Goal: Task Accomplishment & Management: Manage account settings

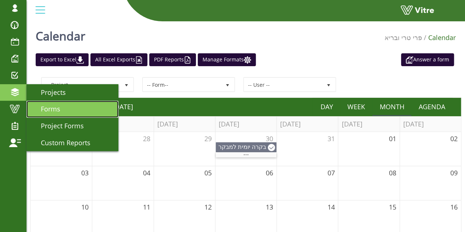
click at [57, 106] on span "Forms" at bounding box center [46, 108] width 28 height 9
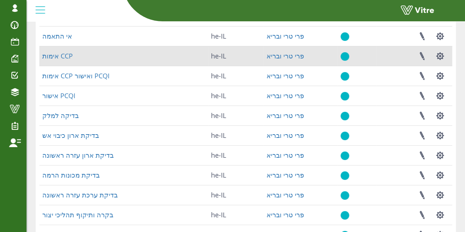
scroll to position [53, 0]
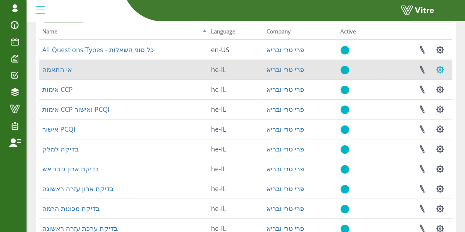
click at [438, 72] on button "button" at bounding box center [440, 69] width 18 height 19
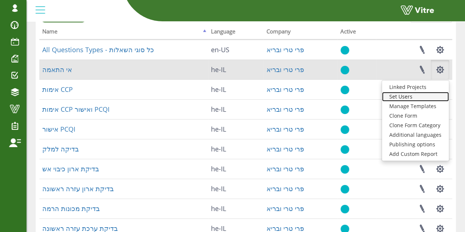
click at [417, 99] on link "Set Users" at bounding box center [415, 97] width 67 height 10
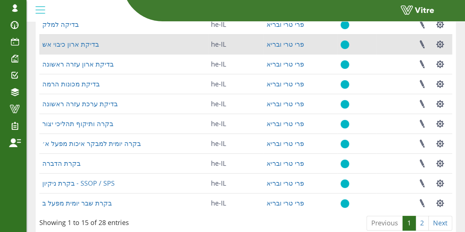
scroll to position [199, 0]
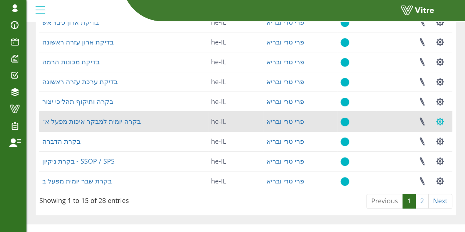
click at [444, 122] on button "button" at bounding box center [440, 121] width 18 height 19
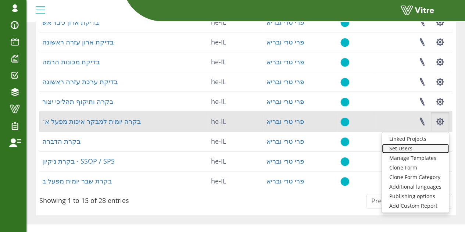
click at [411, 150] on link "Set Users" at bounding box center [415, 149] width 67 height 10
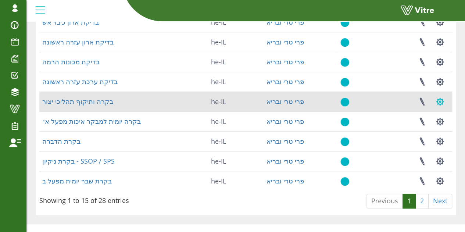
click at [444, 107] on button "button" at bounding box center [440, 101] width 18 height 19
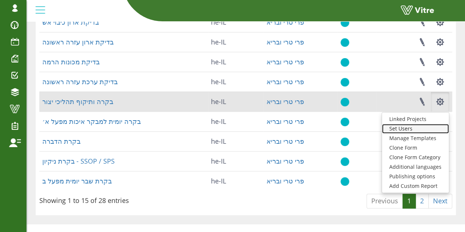
click at [414, 127] on link "Set Users" at bounding box center [415, 129] width 67 height 10
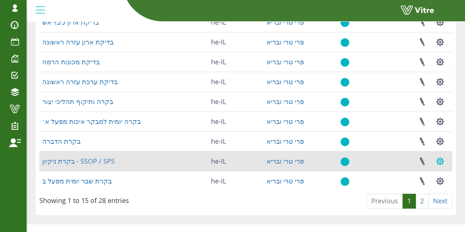
click at [443, 165] on button "button" at bounding box center [440, 160] width 18 height 19
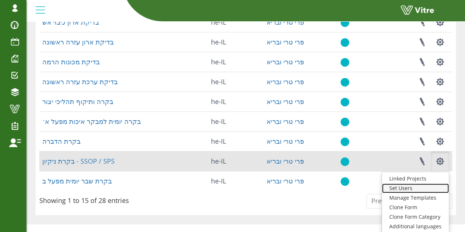
click at [397, 188] on link "Set Users" at bounding box center [415, 188] width 67 height 10
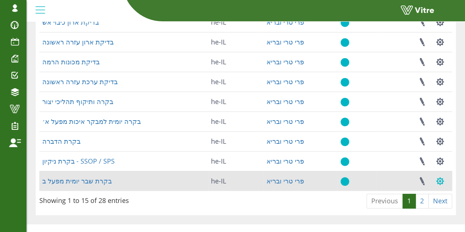
click at [438, 180] on button "button" at bounding box center [440, 180] width 18 height 19
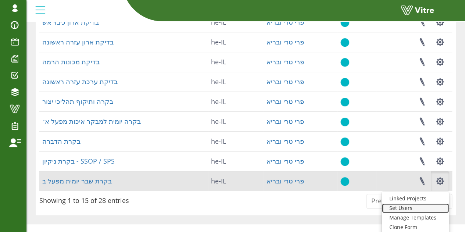
click at [410, 207] on link "Set Users" at bounding box center [415, 208] width 67 height 10
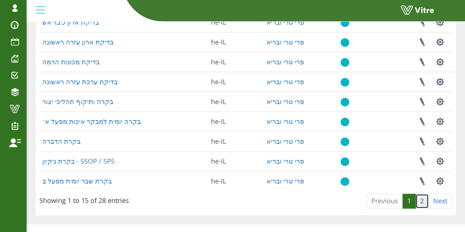
click at [423, 203] on link "2" at bounding box center [421, 201] width 13 height 15
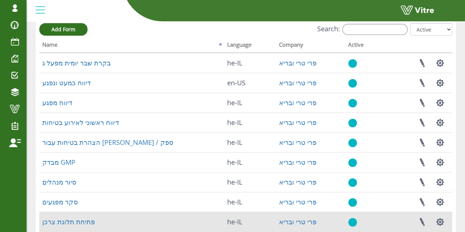
scroll to position [47, 0]
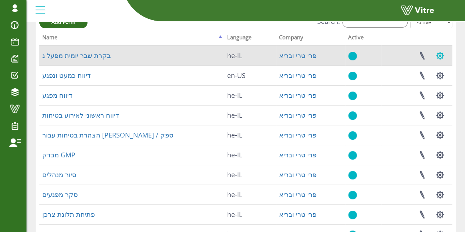
click at [440, 52] on button "button" at bounding box center [440, 55] width 18 height 19
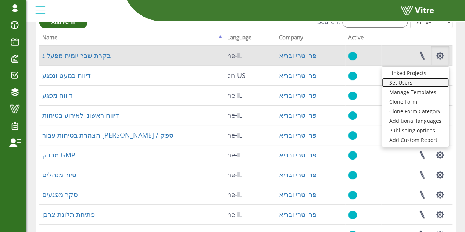
click at [412, 83] on link "Set Users" at bounding box center [415, 83] width 67 height 10
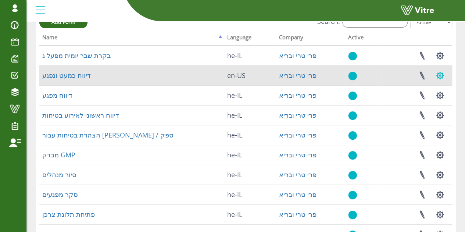
click at [439, 78] on button "button" at bounding box center [440, 75] width 18 height 19
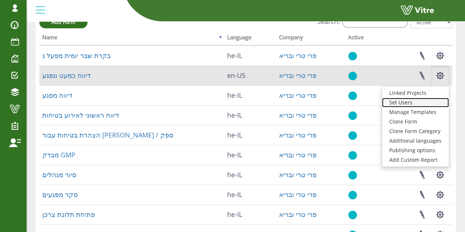
click at [402, 103] on link "Set Users" at bounding box center [415, 103] width 67 height 10
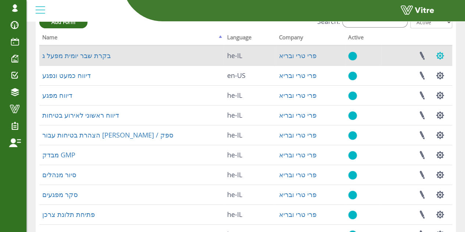
click at [443, 55] on button "button" at bounding box center [440, 55] width 18 height 19
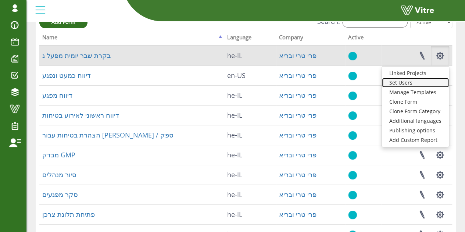
click at [413, 83] on link "Set Users" at bounding box center [415, 83] width 67 height 10
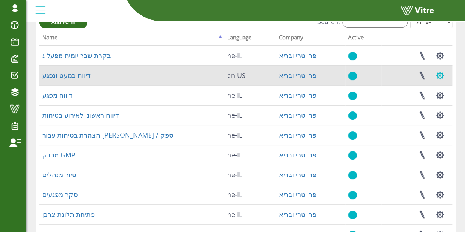
click at [440, 72] on button "button" at bounding box center [440, 75] width 18 height 19
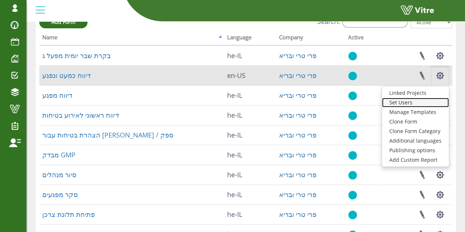
click at [410, 100] on link "Set Users" at bounding box center [415, 103] width 67 height 10
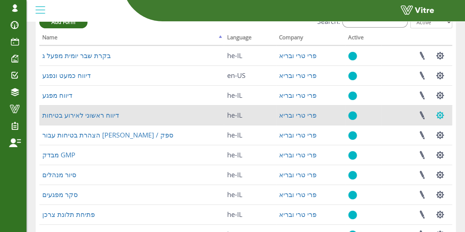
click at [436, 113] on button "button" at bounding box center [440, 115] width 18 height 19
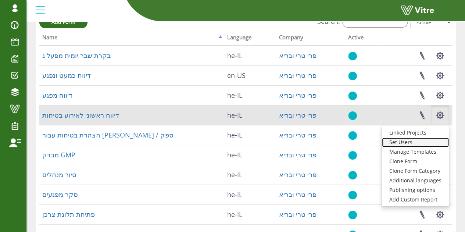
click at [424, 144] on link "Set Users" at bounding box center [415, 143] width 67 height 10
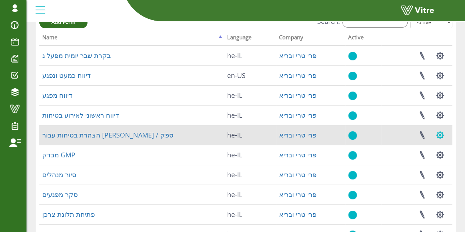
click at [442, 140] on button "button" at bounding box center [440, 134] width 18 height 19
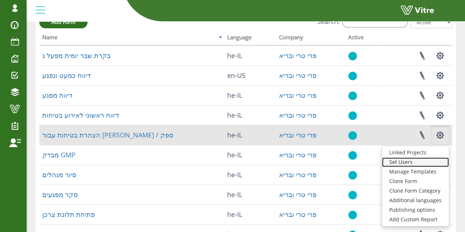
click at [419, 164] on link "Set Users" at bounding box center [415, 162] width 67 height 10
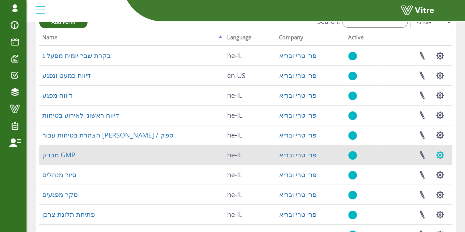
click at [443, 158] on button "button" at bounding box center [440, 154] width 18 height 19
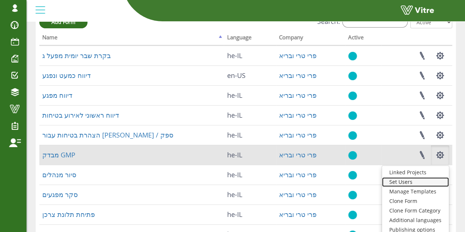
click at [422, 184] on link "Set Users" at bounding box center [415, 182] width 67 height 10
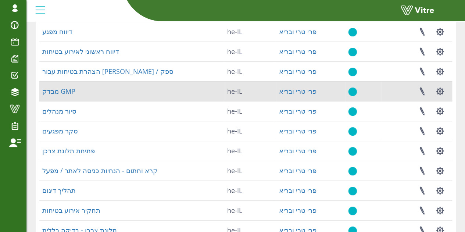
scroll to position [111, 0]
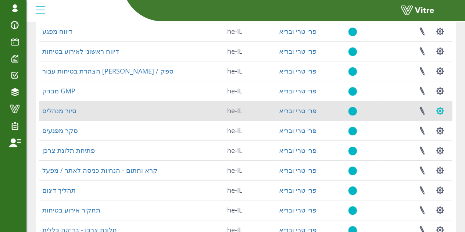
click at [443, 113] on button "button" at bounding box center [440, 110] width 18 height 19
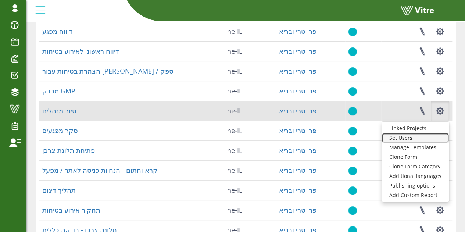
click at [410, 137] on link "Set Users" at bounding box center [415, 138] width 67 height 10
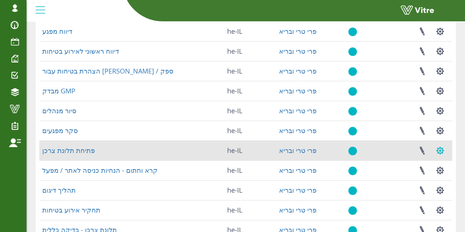
click at [439, 150] on button "button" at bounding box center [440, 150] width 18 height 19
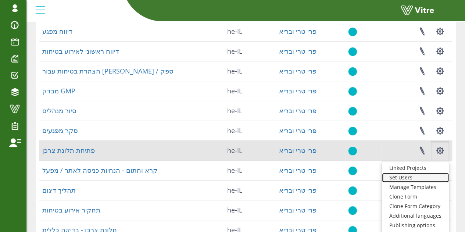
click at [421, 178] on link "Set Users" at bounding box center [415, 178] width 67 height 10
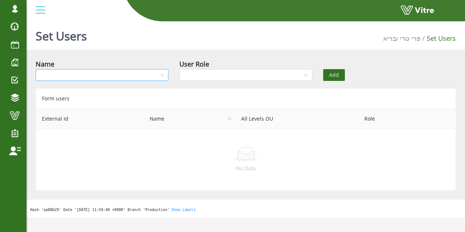
click at [120, 75] on input "search" at bounding box center [99, 74] width 119 height 11
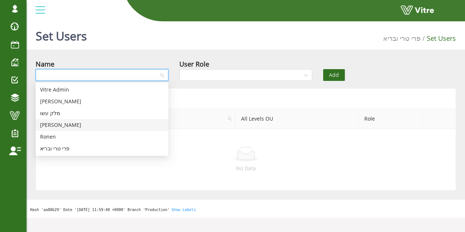
click at [108, 130] on div "[PERSON_NAME]" at bounding box center [102, 125] width 133 height 12
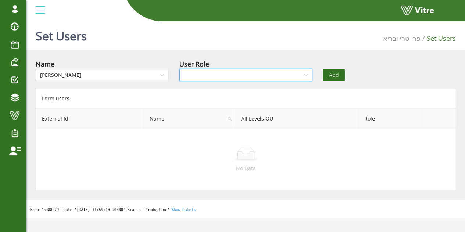
click at [285, 77] on input "search" at bounding box center [243, 74] width 119 height 11
click at [261, 91] on div "Owner" at bounding box center [245, 90] width 124 height 8
click at [334, 75] on span "Add" at bounding box center [334, 75] width 10 height 8
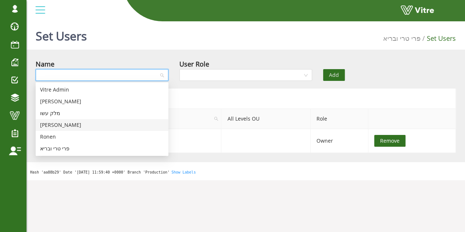
click at [148, 70] on input "search" at bounding box center [99, 74] width 119 height 11
click at [92, 138] on div "Ronen" at bounding box center [102, 137] width 124 height 8
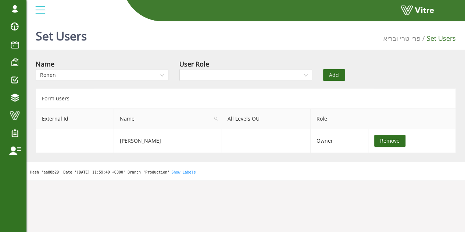
click at [233, 81] on div "User Role" at bounding box center [246, 72] width 144 height 26
click at [233, 80] on input "search" at bounding box center [243, 74] width 119 height 11
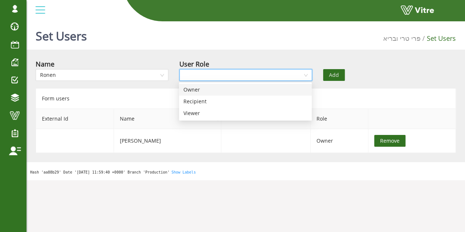
click at [225, 90] on div "Owner" at bounding box center [245, 90] width 124 height 8
click at [326, 72] on button "Add" at bounding box center [334, 75] width 22 height 12
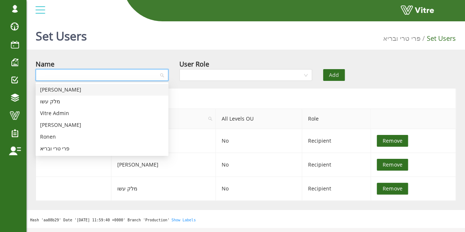
click at [152, 74] on input "search" at bounding box center [99, 74] width 119 height 11
click at [83, 123] on div "[PERSON_NAME]" at bounding box center [102, 125] width 124 height 8
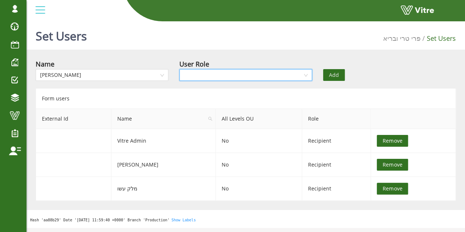
click at [302, 76] on input "search" at bounding box center [243, 74] width 119 height 11
click at [254, 89] on div "Owner" at bounding box center [245, 90] width 124 height 8
click at [269, 75] on span "Owner" at bounding box center [246, 74] width 124 height 11
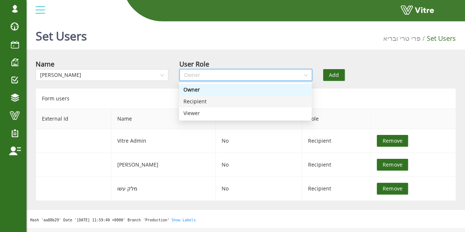
click at [255, 101] on div "Recipient" at bounding box center [245, 101] width 124 height 8
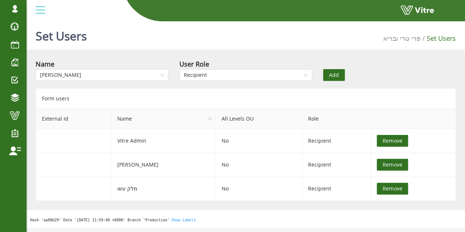
click at [338, 76] on span "Add" at bounding box center [334, 75] width 10 height 8
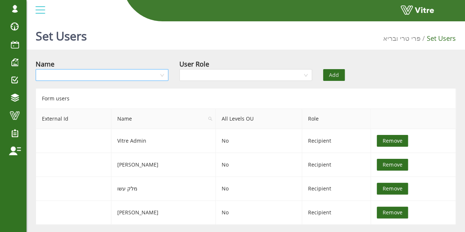
click at [124, 69] on input "search" at bounding box center [99, 74] width 119 height 11
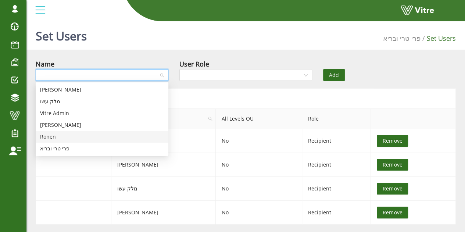
click at [64, 137] on div "Ronen" at bounding box center [102, 137] width 124 height 8
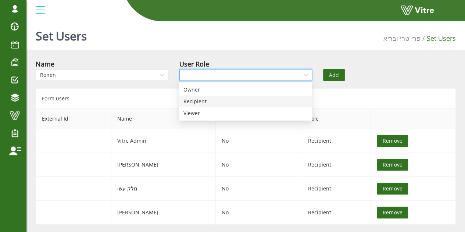
click at [271, 72] on input "search" at bounding box center [243, 74] width 119 height 11
click at [253, 103] on div "Recipient" at bounding box center [245, 101] width 124 height 8
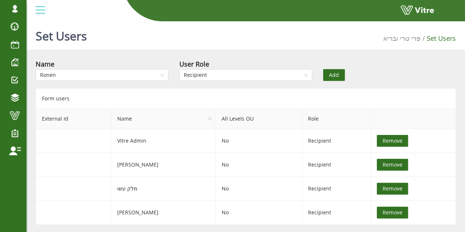
click at [329, 80] on button "Add" at bounding box center [334, 75] width 22 height 12
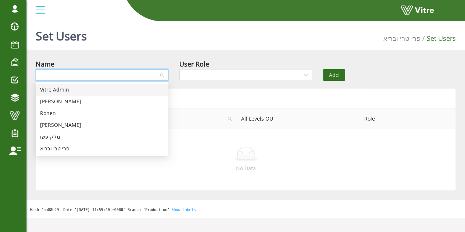
click at [115, 76] on input "search" at bounding box center [99, 74] width 119 height 11
click at [85, 98] on div "[PERSON_NAME]" at bounding box center [102, 101] width 124 height 8
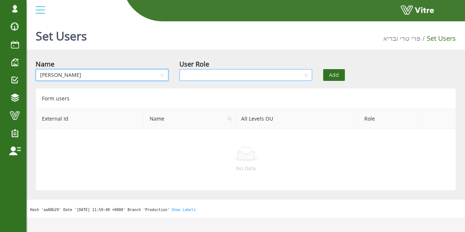
click at [193, 79] on input "search" at bounding box center [243, 74] width 119 height 11
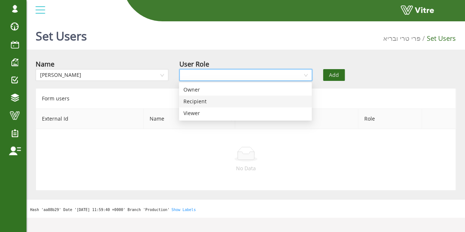
click at [197, 100] on div "Recipient" at bounding box center [245, 101] width 124 height 8
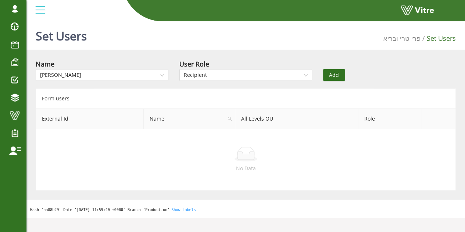
click at [336, 80] on button "Add" at bounding box center [334, 75] width 22 height 12
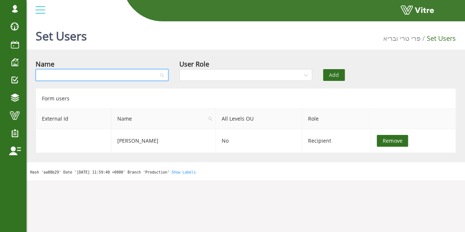
click at [152, 72] on input "search" at bounding box center [99, 74] width 119 height 11
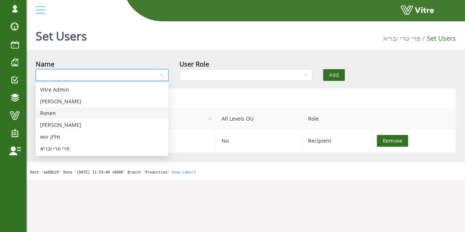
click at [101, 113] on div "Ronen" at bounding box center [102, 113] width 124 height 8
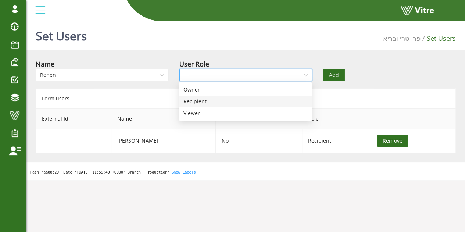
click at [267, 74] on input "search" at bounding box center [243, 74] width 119 height 11
click at [244, 100] on div "Recipient" at bounding box center [245, 101] width 124 height 8
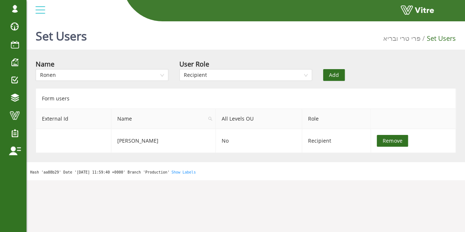
click at [346, 71] on div "Add" at bounding box center [354, 70] width 72 height 22
click at [334, 74] on span "Add" at bounding box center [334, 75] width 10 height 8
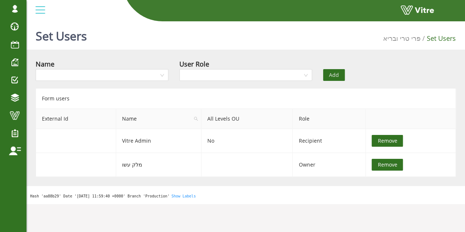
click at [117, 82] on div "Name" at bounding box center [102, 72] width 144 height 26
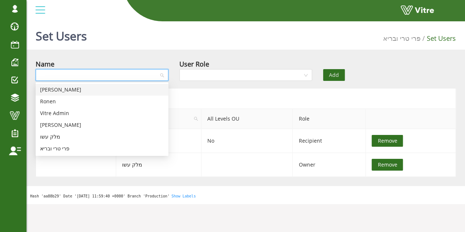
click at [117, 76] on input "search" at bounding box center [99, 74] width 119 height 11
click at [93, 92] on div "[PERSON_NAME]" at bounding box center [102, 90] width 124 height 8
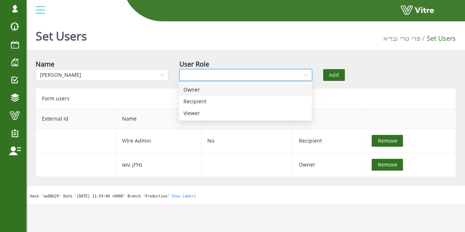
click at [226, 72] on input "search" at bounding box center [243, 74] width 119 height 11
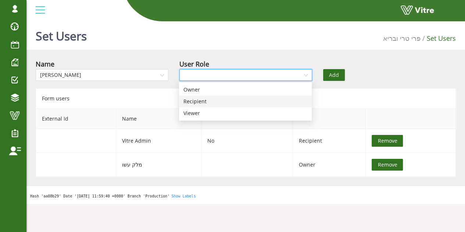
click at [210, 102] on div "Recipient" at bounding box center [245, 101] width 124 height 8
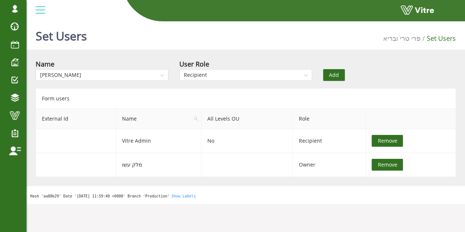
click at [336, 72] on span "Add" at bounding box center [334, 75] width 10 height 8
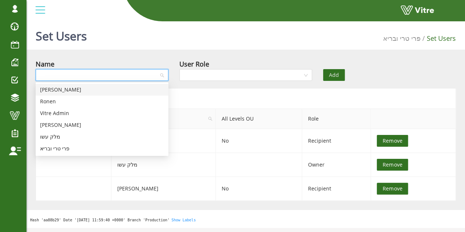
click at [125, 75] on input "search" at bounding box center [99, 74] width 119 height 11
click at [117, 103] on div "Ronen" at bounding box center [102, 101] width 124 height 8
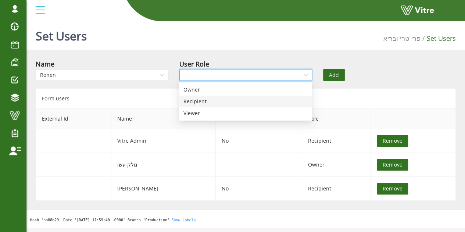
click at [211, 70] on input "search" at bounding box center [243, 74] width 119 height 11
click at [207, 102] on div "Recipient" at bounding box center [245, 101] width 124 height 8
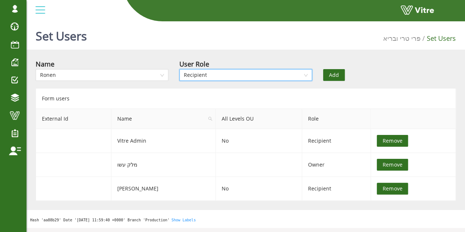
click at [329, 75] on span "Add" at bounding box center [334, 75] width 10 height 8
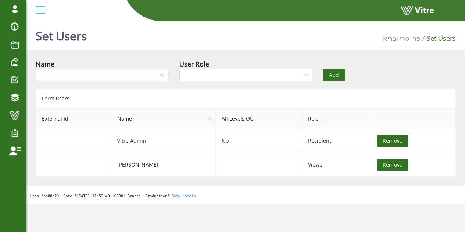
click at [133, 75] on input "search" at bounding box center [99, 74] width 119 height 11
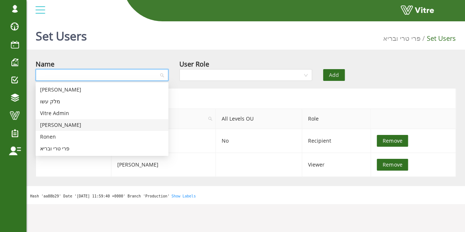
click at [101, 124] on div "[PERSON_NAME]" at bounding box center [102, 125] width 124 height 8
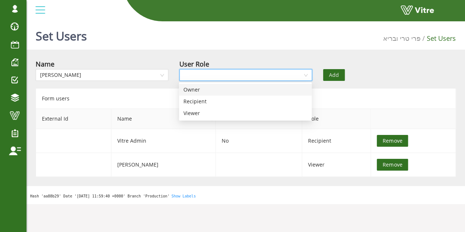
click at [219, 78] on input "search" at bounding box center [243, 74] width 119 height 11
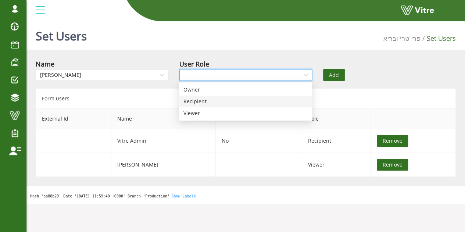
click at [204, 104] on div "Recipient" at bounding box center [245, 101] width 124 height 8
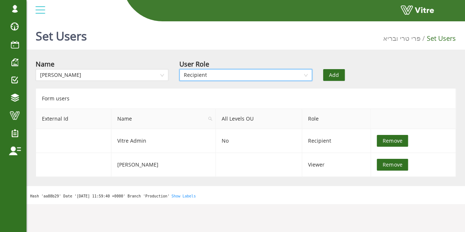
click at [332, 76] on span "Add" at bounding box center [334, 75] width 10 height 8
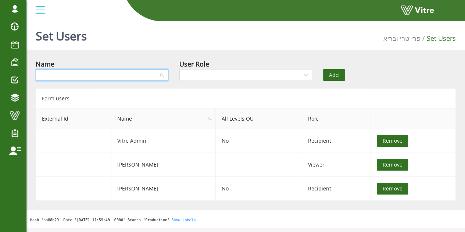
click at [94, 75] on input "search" at bounding box center [99, 74] width 119 height 11
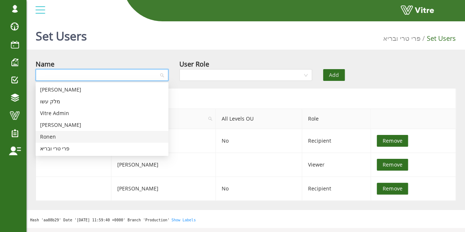
click at [61, 139] on div "Ronen" at bounding box center [102, 137] width 124 height 8
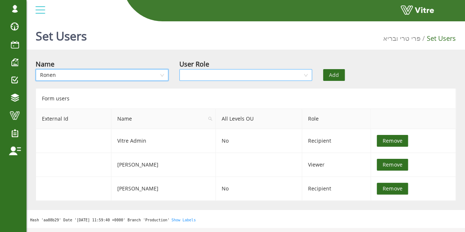
click at [230, 73] on input "search" at bounding box center [243, 74] width 119 height 11
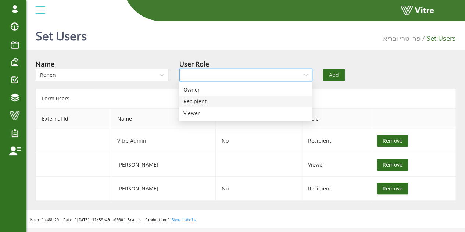
click at [221, 101] on div "Recipient" at bounding box center [245, 101] width 124 height 8
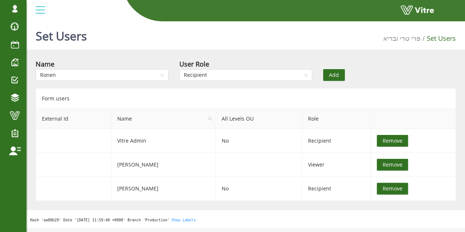
click at [329, 78] on span "Add" at bounding box center [334, 75] width 10 height 8
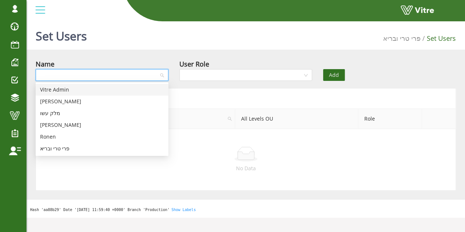
click at [106, 72] on input "search" at bounding box center [99, 74] width 119 height 11
click at [83, 125] on div "[PERSON_NAME]" at bounding box center [102, 125] width 124 height 8
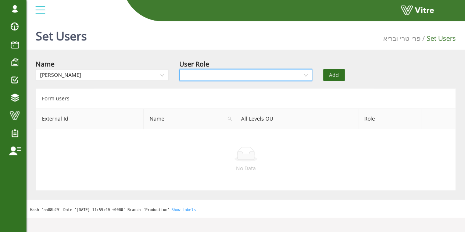
click at [215, 75] on input "search" at bounding box center [243, 74] width 119 height 11
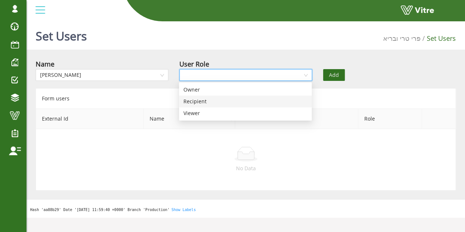
click at [208, 104] on div "Recipient" at bounding box center [245, 101] width 124 height 8
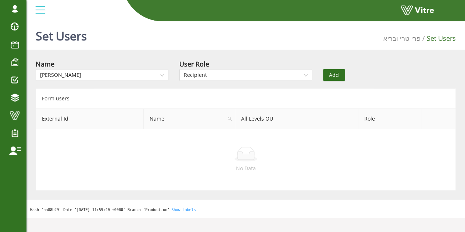
click at [334, 71] on button "Add" at bounding box center [334, 75] width 22 height 12
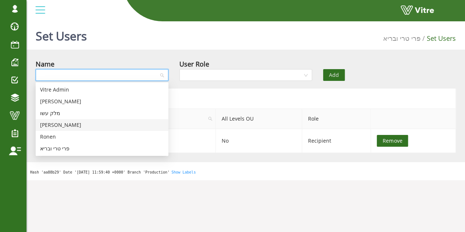
click at [136, 73] on input "search" at bounding box center [99, 74] width 119 height 11
click at [61, 139] on div "Ronen" at bounding box center [102, 137] width 124 height 8
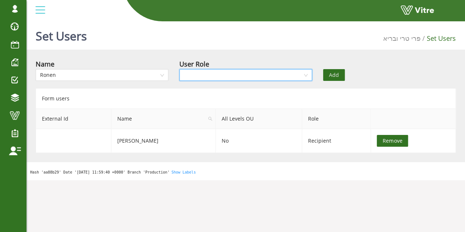
click at [290, 74] on input "search" at bounding box center [243, 74] width 119 height 11
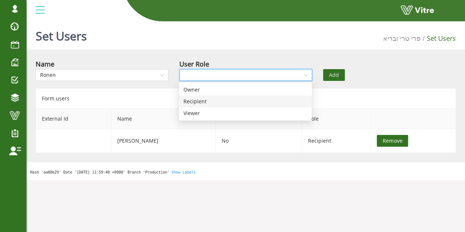
click at [256, 106] on div "Recipient" at bounding box center [245, 102] width 133 height 12
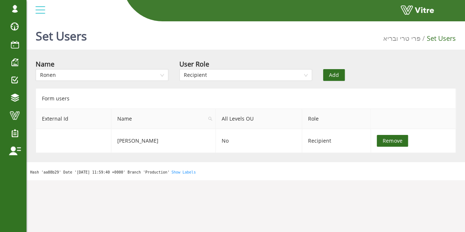
click at [326, 78] on button "Add" at bounding box center [334, 75] width 22 height 12
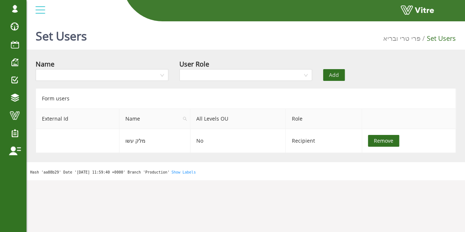
click at [103, 91] on div "Form users" at bounding box center [246, 98] width 420 height 20
click at [104, 78] on input "search" at bounding box center [99, 74] width 119 height 11
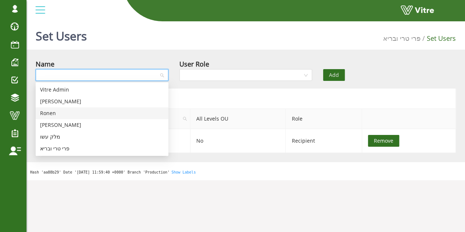
click at [82, 110] on div "Ronen" at bounding box center [102, 113] width 124 height 8
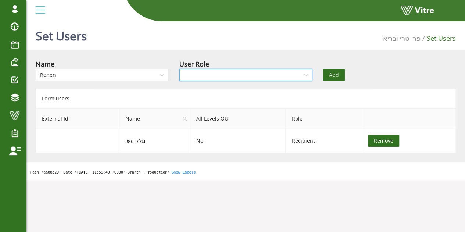
click at [209, 72] on input "search" at bounding box center [243, 74] width 119 height 11
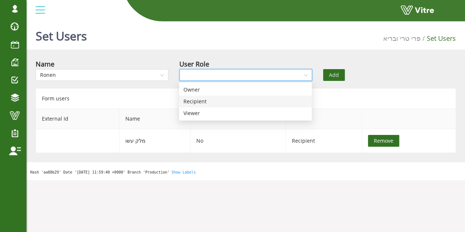
click at [200, 102] on div "Recipient" at bounding box center [245, 101] width 124 height 8
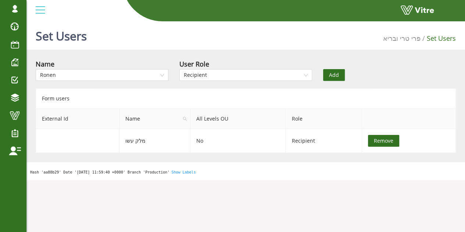
click at [335, 76] on span "Add" at bounding box center [334, 75] width 10 height 8
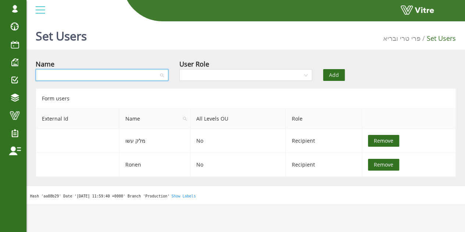
click at [74, 71] on input "search" at bounding box center [99, 74] width 119 height 11
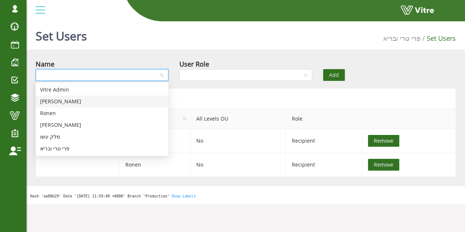
click at [67, 99] on div "[PERSON_NAME]" at bounding box center [102, 101] width 124 height 8
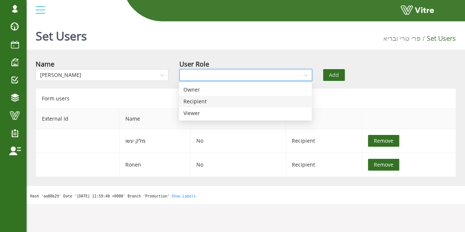
click at [223, 76] on input "search" at bounding box center [243, 74] width 119 height 11
click at [213, 100] on div "Recipient" at bounding box center [245, 101] width 124 height 8
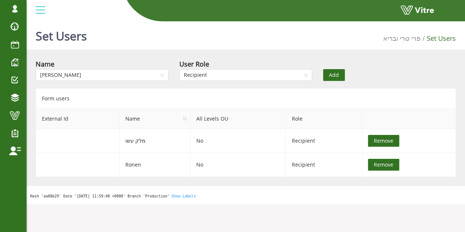
click at [339, 71] on button "Add" at bounding box center [334, 75] width 22 height 12
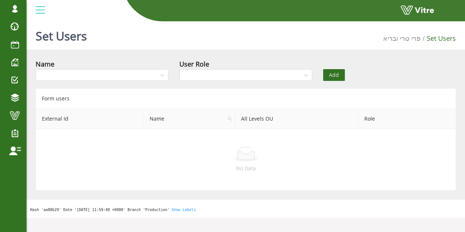
click at [144, 84] on div "Name" at bounding box center [102, 72] width 144 height 26
click at [144, 77] on input "search" at bounding box center [99, 74] width 119 height 11
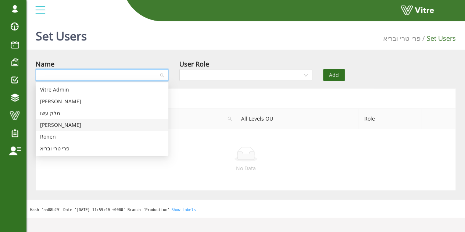
click at [106, 128] on div "[PERSON_NAME]" at bounding box center [102, 125] width 124 height 8
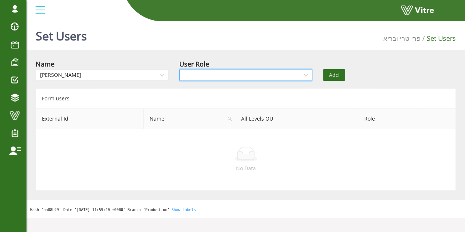
click at [224, 72] on input "search" at bounding box center [243, 74] width 119 height 11
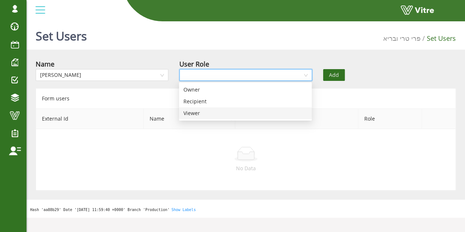
click at [217, 108] on div "Viewer" at bounding box center [245, 113] width 133 height 12
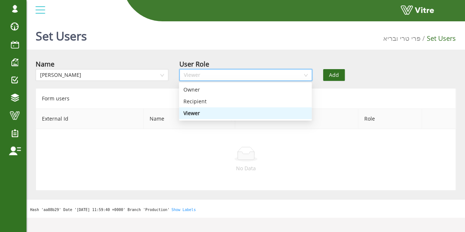
click at [221, 77] on span "Viewer" at bounding box center [246, 74] width 124 height 11
click at [218, 101] on div "Recipient" at bounding box center [245, 101] width 124 height 8
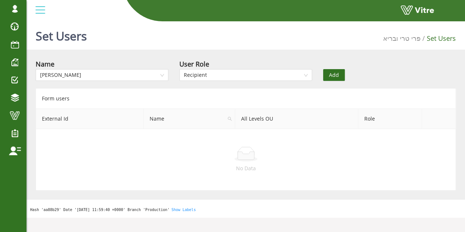
click at [330, 75] on span "Add" at bounding box center [334, 75] width 10 height 8
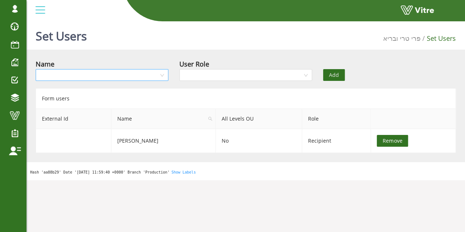
click at [145, 81] on span at bounding box center [99, 74] width 119 height 11
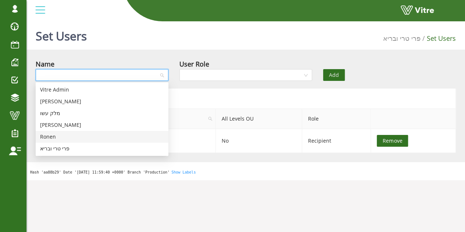
click at [63, 135] on div "Ronen" at bounding box center [102, 137] width 124 height 8
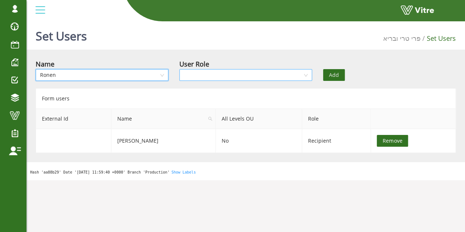
click at [204, 78] on input "search" at bounding box center [243, 74] width 119 height 11
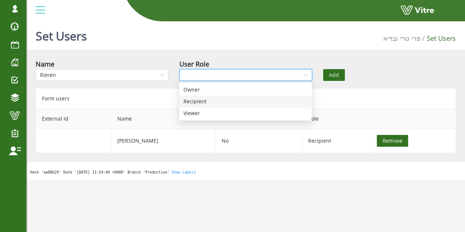
click at [195, 97] on div "Recipient" at bounding box center [245, 101] width 124 height 8
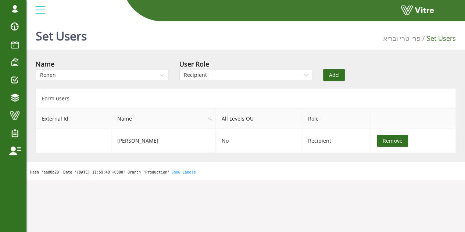
click at [338, 75] on span "Add" at bounding box center [334, 75] width 10 height 8
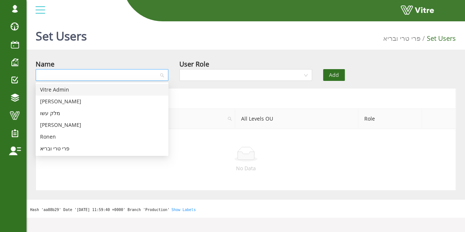
click at [110, 81] on div at bounding box center [102, 75] width 133 height 12
click at [97, 128] on div "[PERSON_NAME]" at bounding box center [102, 125] width 124 height 8
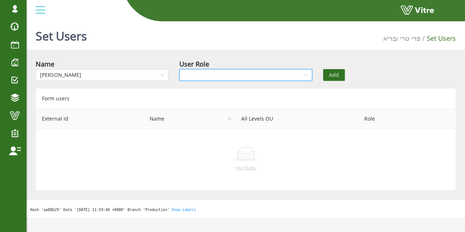
click at [214, 73] on input "search" at bounding box center [243, 74] width 119 height 11
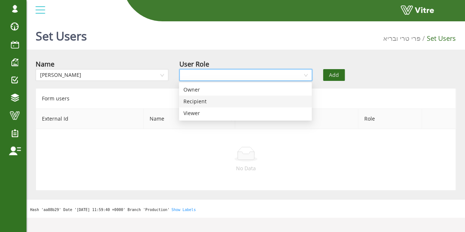
click at [214, 100] on div "Recipient" at bounding box center [245, 101] width 124 height 8
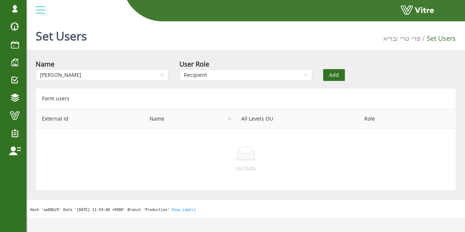
click at [332, 75] on span "Add" at bounding box center [334, 75] width 10 height 8
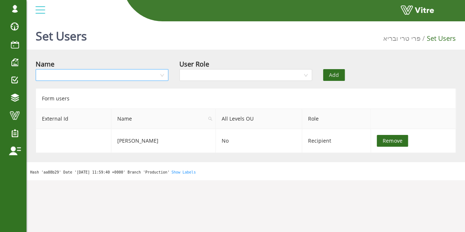
click at [97, 77] on input "search" at bounding box center [99, 74] width 119 height 11
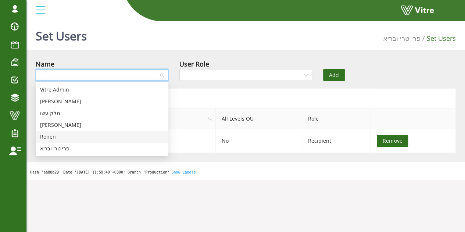
click at [74, 136] on div "Ronen" at bounding box center [102, 137] width 124 height 8
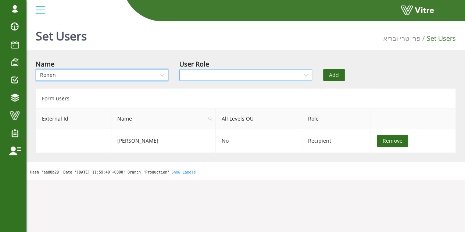
click at [246, 75] on input "search" at bounding box center [243, 74] width 119 height 11
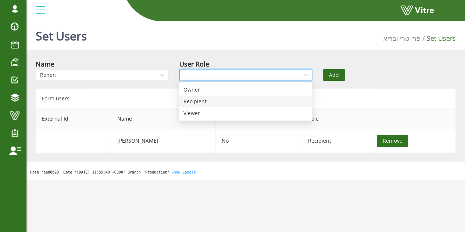
click at [232, 104] on div "Recipient" at bounding box center [245, 101] width 124 height 8
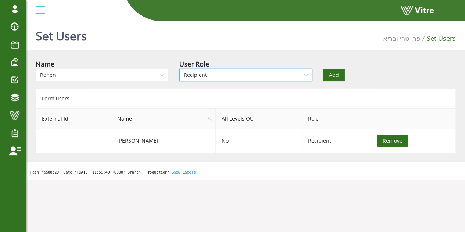
click at [333, 74] on span "Add" at bounding box center [334, 75] width 10 height 8
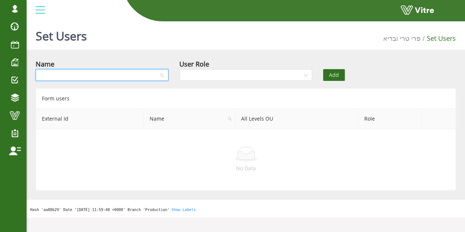
click at [117, 78] on input "search" at bounding box center [99, 74] width 119 height 11
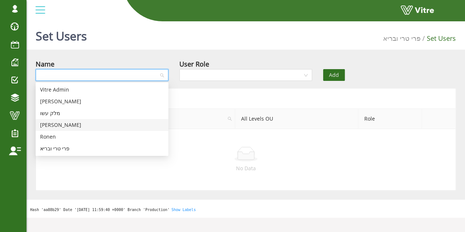
click at [91, 128] on div "[PERSON_NAME]" at bounding box center [102, 125] width 124 height 8
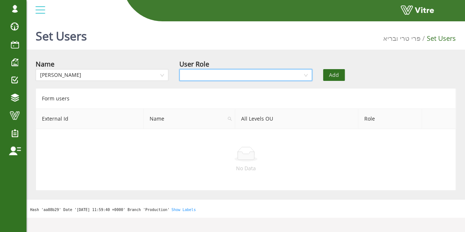
click at [196, 80] on input "search" at bounding box center [243, 74] width 119 height 11
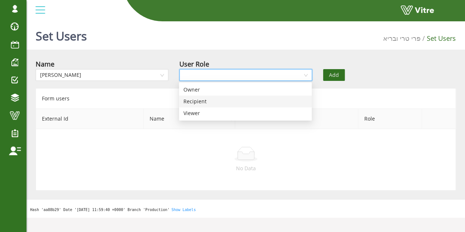
click at [189, 103] on div "Recipient" at bounding box center [245, 101] width 124 height 8
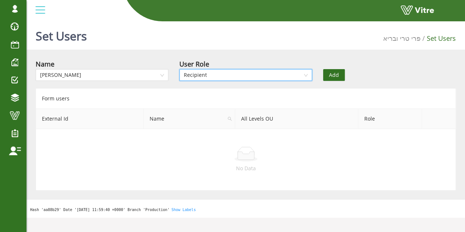
click at [332, 75] on span "Add" at bounding box center [334, 75] width 10 height 8
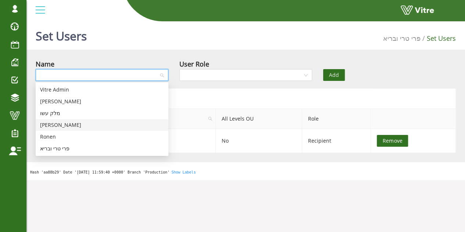
click at [115, 80] on input "search" at bounding box center [99, 74] width 119 height 11
click at [68, 137] on div "Ronen" at bounding box center [102, 137] width 124 height 8
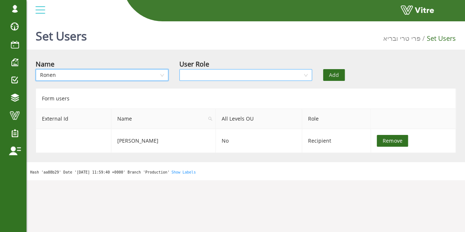
click at [199, 81] on span at bounding box center [243, 74] width 119 height 11
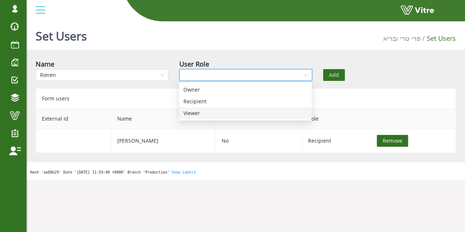
click at [191, 114] on div "Viewer" at bounding box center [245, 113] width 124 height 8
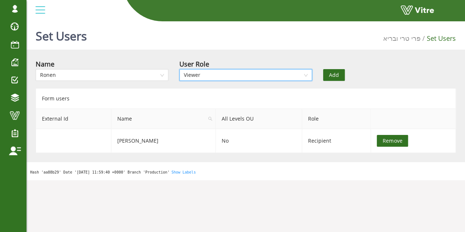
click at [202, 72] on span "Viewer" at bounding box center [246, 74] width 124 height 11
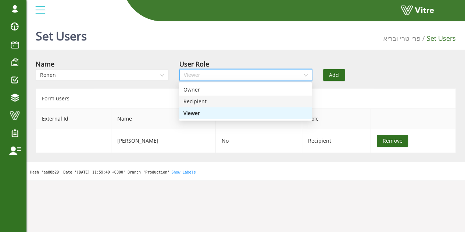
click at [205, 105] on div "Recipient" at bounding box center [245, 101] width 124 height 8
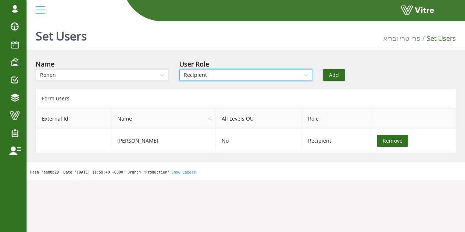
click at [336, 79] on button "Add" at bounding box center [334, 75] width 22 height 12
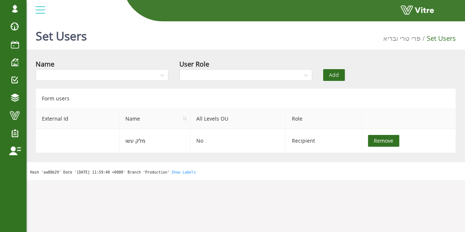
click at [131, 83] on div "Name" at bounding box center [102, 72] width 144 height 26
click at [130, 74] on input "search" at bounding box center [99, 74] width 119 height 11
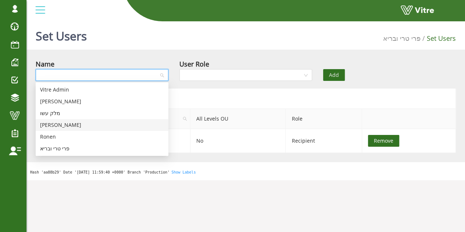
click at [75, 125] on div "[PERSON_NAME]" at bounding box center [102, 125] width 124 height 8
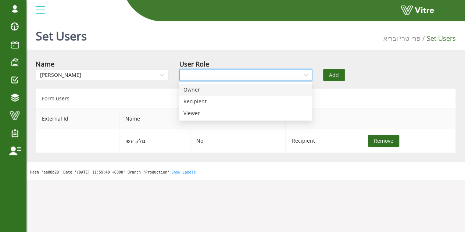
click at [233, 73] on input "search" at bounding box center [243, 74] width 119 height 11
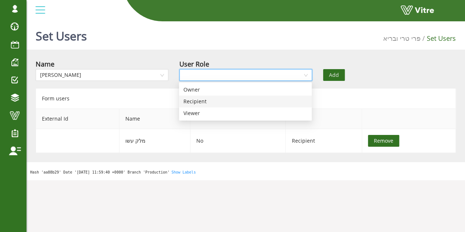
click at [217, 105] on div "Recipient" at bounding box center [245, 101] width 124 height 8
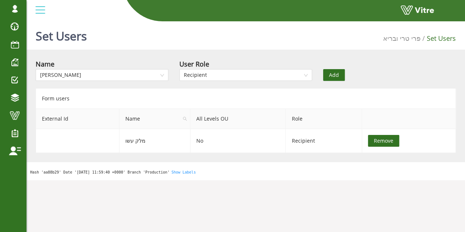
click at [335, 78] on span "Add" at bounding box center [334, 75] width 10 height 8
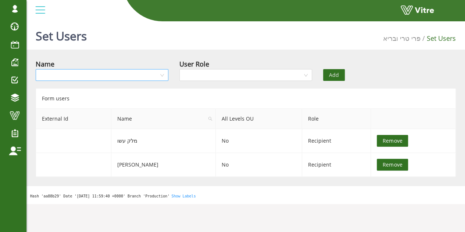
click at [158, 73] on input "search" at bounding box center [99, 74] width 119 height 11
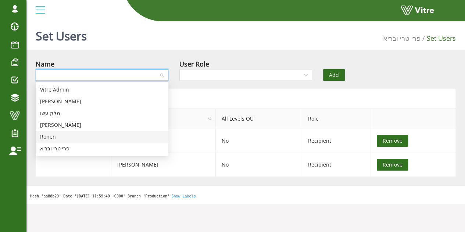
click at [77, 136] on div "Ronen" at bounding box center [102, 137] width 124 height 8
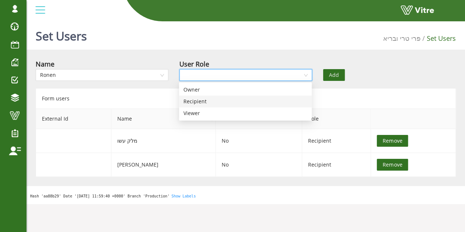
click at [240, 72] on input "search" at bounding box center [243, 74] width 119 height 11
click at [221, 99] on div "Recipient" at bounding box center [245, 101] width 124 height 8
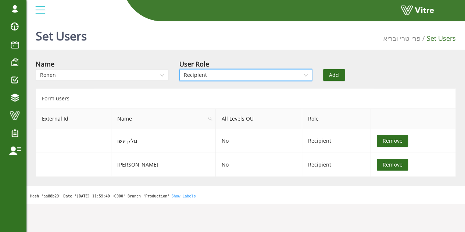
click at [329, 75] on span "Add" at bounding box center [334, 75] width 10 height 8
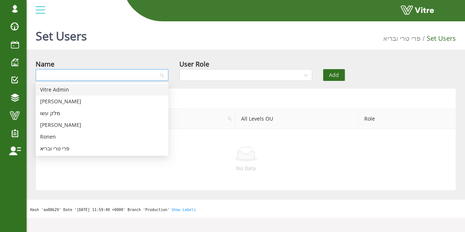
click at [160, 79] on div at bounding box center [102, 75] width 133 height 12
click at [76, 123] on div "[PERSON_NAME]" at bounding box center [102, 125] width 124 height 8
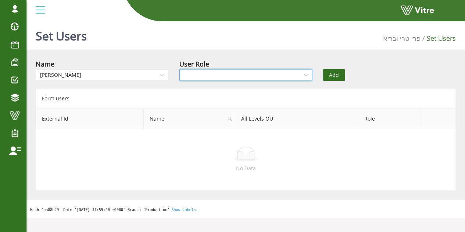
click at [223, 76] on input "search" at bounding box center [243, 74] width 119 height 11
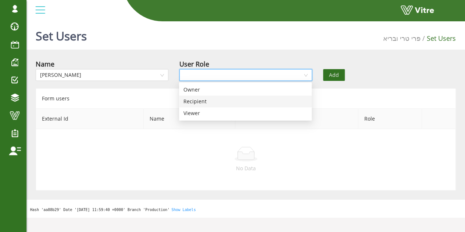
click at [211, 103] on div "Recipient" at bounding box center [245, 101] width 124 height 8
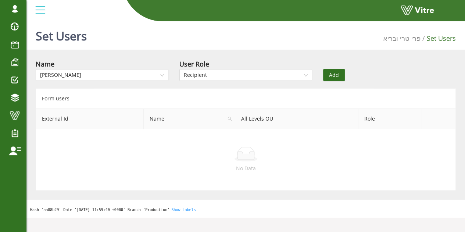
click at [324, 73] on button "Add" at bounding box center [334, 75] width 22 height 12
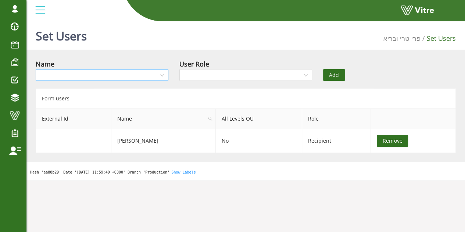
click at [144, 72] on input "search" at bounding box center [99, 74] width 119 height 11
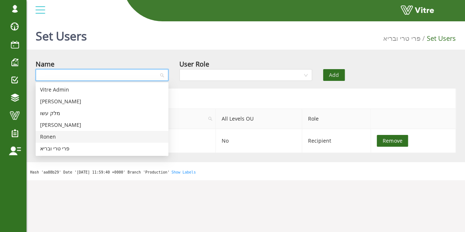
click at [67, 137] on div "Ronen" at bounding box center [102, 137] width 124 height 8
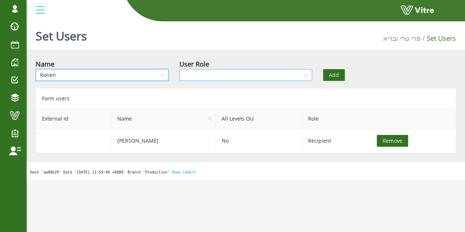
click at [264, 71] on input "search" at bounding box center [243, 74] width 119 height 11
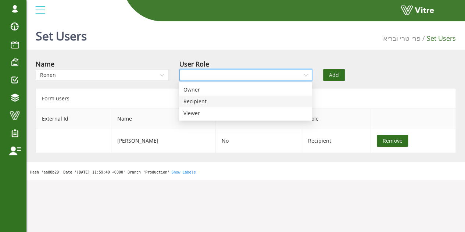
click at [239, 103] on div "Recipient" at bounding box center [245, 101] width 124 height 8
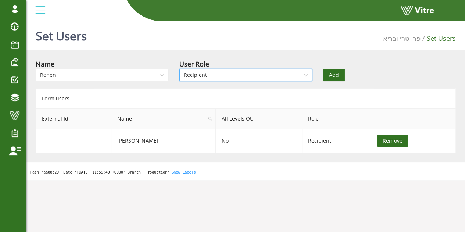
click at [337, 74] on span "Add" at bounding box center [334, 75] width 10 height 8
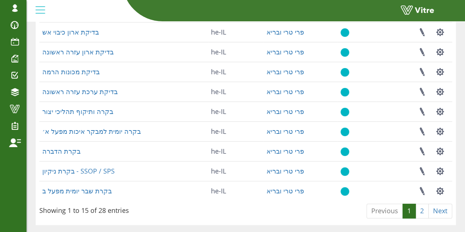
scroll to position [208, 0]
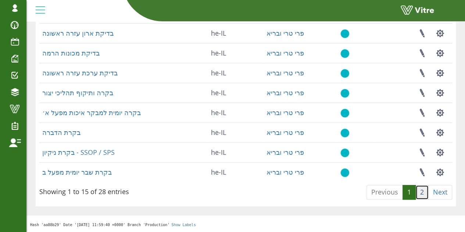
click at [424, 191] on link "2" at bounding box center [421, 192] width 13 height 15
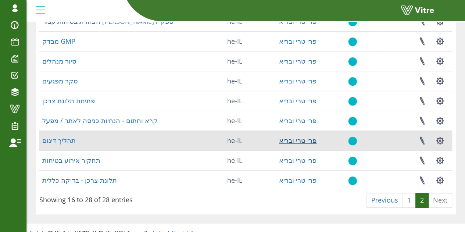
scroll to position [163, 0]
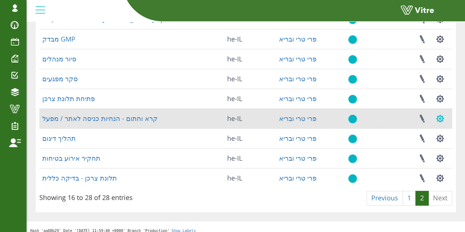
click at [442, 120] on button "button" at bounding box center [440, 118] width 18 height 19
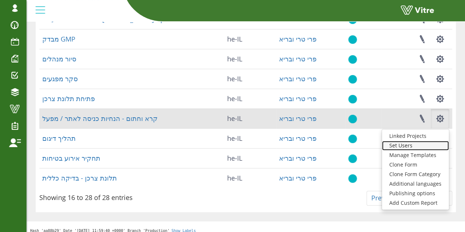
click at [410, 144] on link "Set Users" at bounding box center [415, 146] width 67 height 10
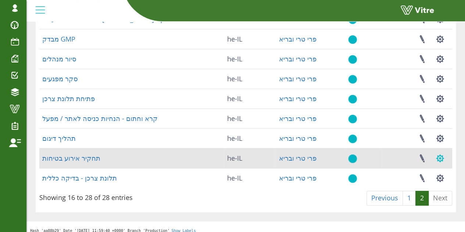
click at [440, 158] on button "button" at bounding box center [440, 158] width 18 height 19
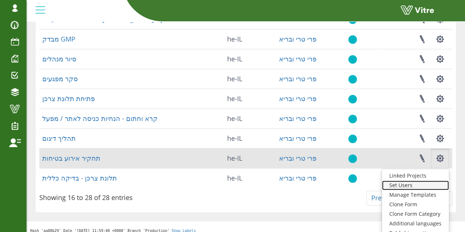
click at [420, 188] on link "Set Users" at bounding box center [415, 186] width 67 height 10
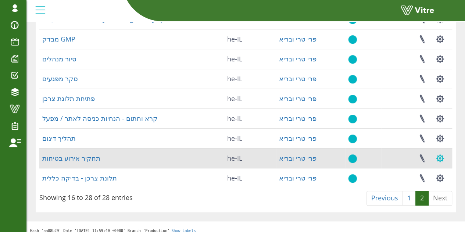
click at [437, 158] on button "button" at bounding box center [440, 158] width 18 height 19
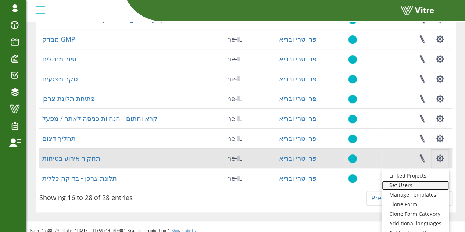
click at [415, 186] on link "Set Users" at bounding box center [415, 186] width 67 height 10
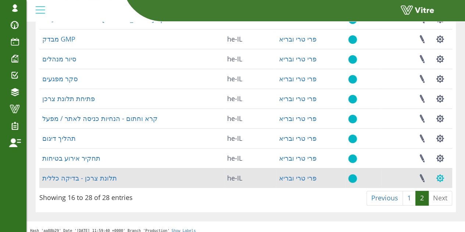
click at [443, 178] on button "button" at bounding box center [440, 177] width 18 height 19
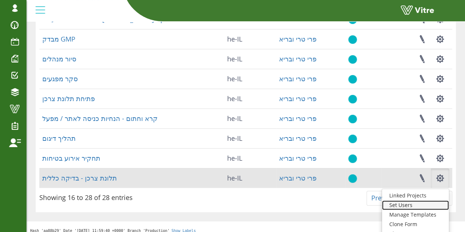
click at [405, 202] on link "Set Users" at bounding box center [415, 205] width 67 height 10
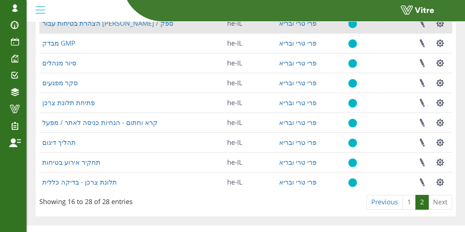
scroll to position [168, 0]
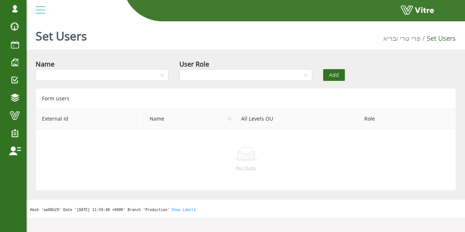
click at [118, 81] on div "Name" at bounding box center [102, 72] width 144 height 26
click at [118, 78] on input "search" at bounding box center [99, 74] width 119 height 11
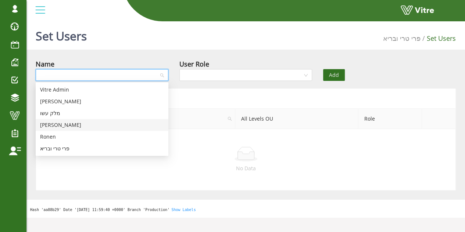
click at [94, 127] on div "[PERSON_NAME]" at bounding box center [102, 125] width 124 height 8
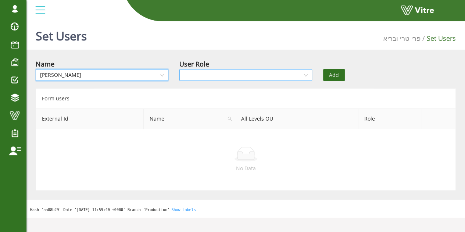
click at [198, 74] on input "search" at bounding box center [243, 74] width 119 height 11
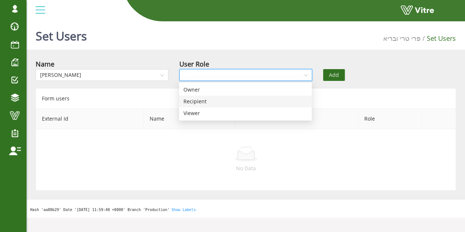
click at [199, 102] on div "Recipient" at bounding box center [245, 101] width 124 height 8
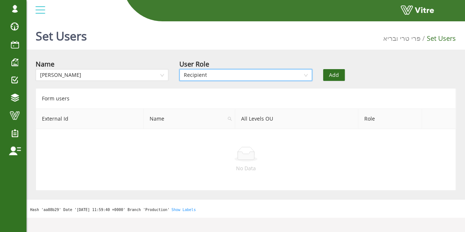
click at [343, 76] on button "Add" at bounding box center [334, 75] width 22 height 12
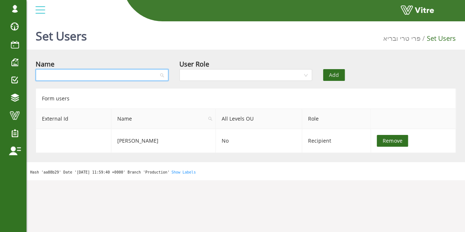
click at [129, 75] on input "search" at bounding box center [99, 74] width 119 height 11
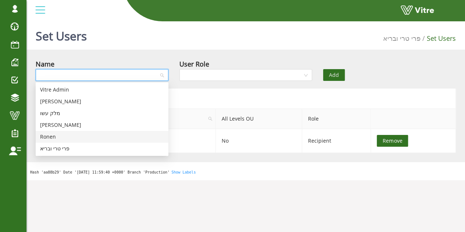
click at [90, 133] on div "Ronen" at bounding box center [102, 137] width 124 height 8
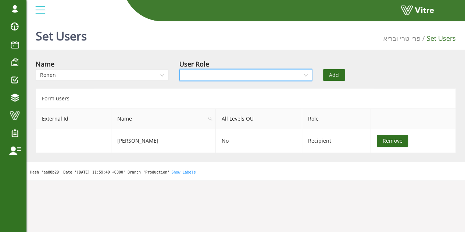
click at [233, 77] on input "search" at bounding box center [243, 74] width 119 height 11
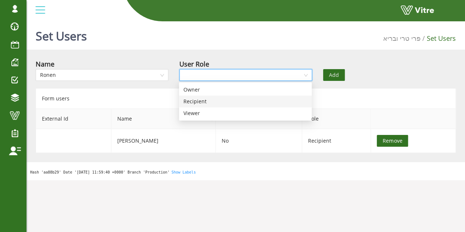
click at [222, 102] on div "Recipient" at bounding box center [245, 101] width 124 height 8
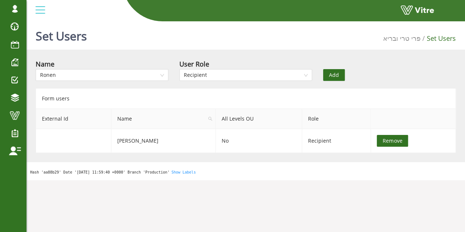
click at [337, 77] on span "Add" at bounding box center [334, 75] width 10 height 8
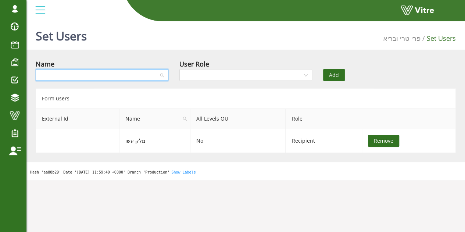
click at [140, 71] on input "search" at bounding box center [99, 74] width 119 height 11
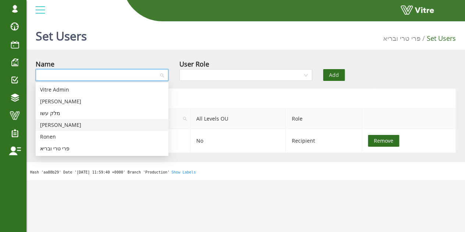
click at [63, 123] on div "[PERSON_NAME]" at bounding box center [102, 125] width 124 height 8
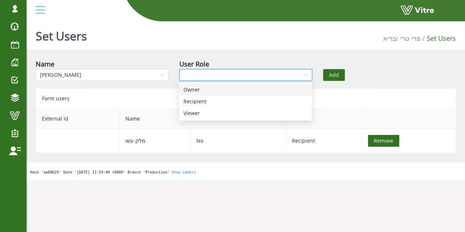
click at [205, 77] on input "search" at bounding box center [243, 74] width 119 height 11
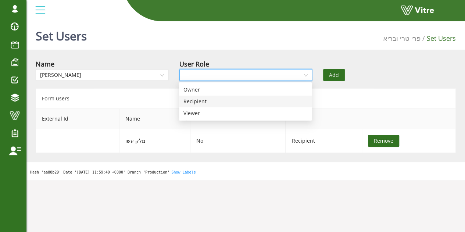
click at [205, 101] on div "Recipient" at bounding box center [245, 101] width 124 height 8
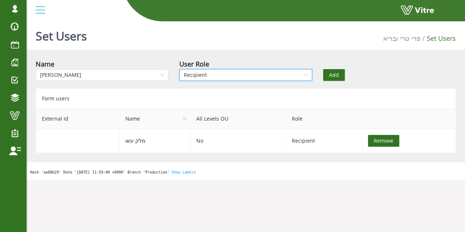
click at [344, 74] on div "Add" at bounding box center [354, 70] width 72 height 22
click at [338, 72] on span "Add" at bounding box center [334, 75] width 10 height 8
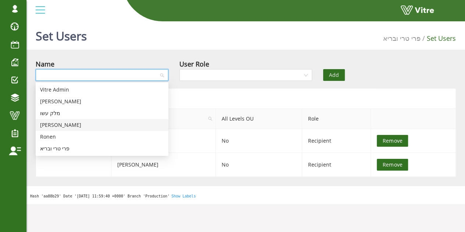
click at [150, 76] on input "search" at bounding box center [99, 74] width 119 height 11
click at [72, 134] on div "Ronen" at bounding box center [102, 137] width 124 height 8
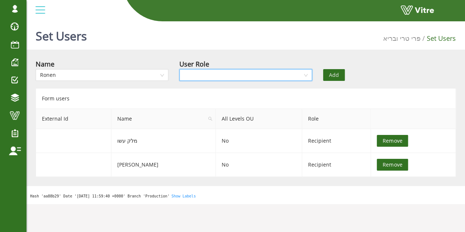
click at [247, 77] on input "search" at bounding box center [243, 74] width 119 height 11
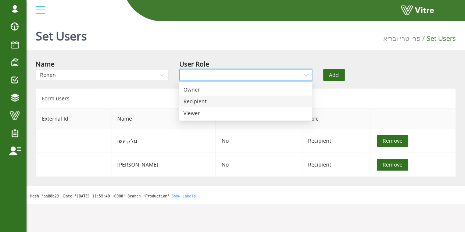
click at [215, 106] on div "Recipient" at bounding box center [245, 102] width 133 height 12
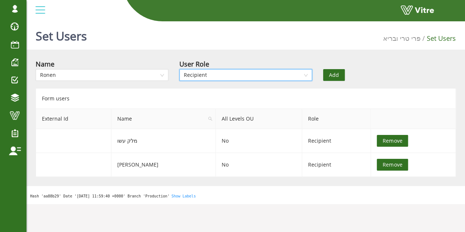
click at [334, 74] on span "Add" at bounding box center [334, 75] width 10 height 8
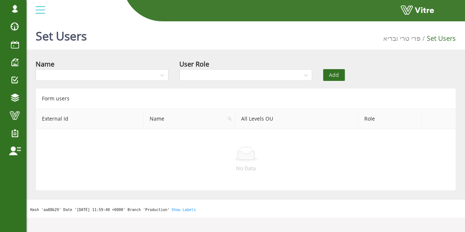
click at [90, 64] on div "Name" at bounding box center [102, 64] width 133 height 10
click at [95, 82] on div "Name" at bounding box center [102, 72] width 144 height 26
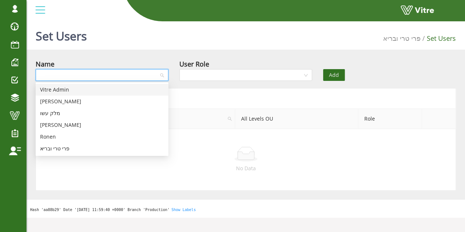
click at [96, 75] on input "search" at bounding box center [99, 74] width 119 height 11
click at [73, 123] on div "[PERSON_NAME]" at bounding box center [102, 125] width 124 height 8
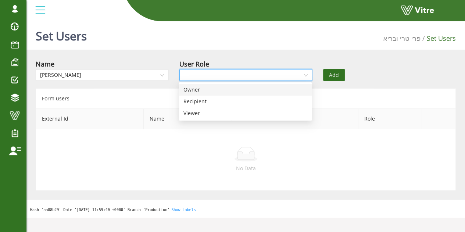
click at [214, 74] on input "search" at bounding box center [243, 74] width 119 height 11
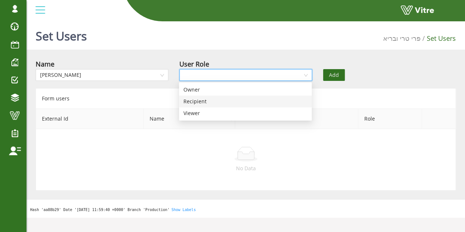
click at [208, 103] on div "Recipient" at bounding box center [245, 101] width 124 height 8
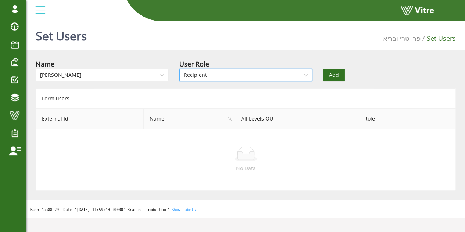
click at [338, 77] on button "Add" at bounding box center [334, 75] width 22 height 12
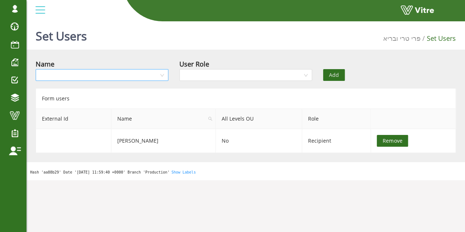
click at [113, 76] on input "search" at bounding box center [99, 74] width 119 height 11
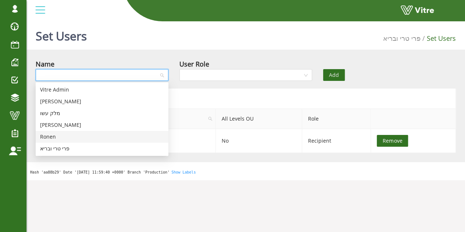
click at [78, 132] on div "Ronen" at bounding box center [102, 137] width 133 height 12
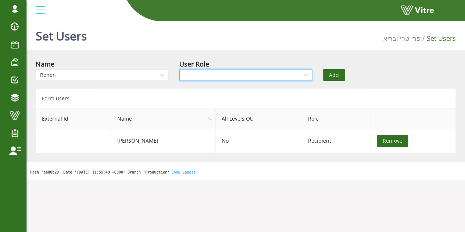
click at [226, 75] on input "search" at bounding box center [243, 74] width 119 height 11
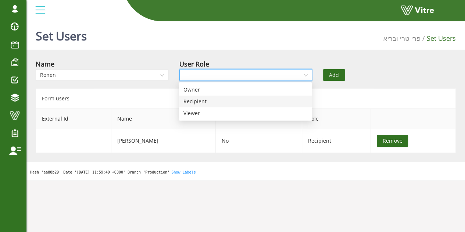
click at [211, 102] on div "Recipient" at bounding box center [245, 101] width 124 height 8
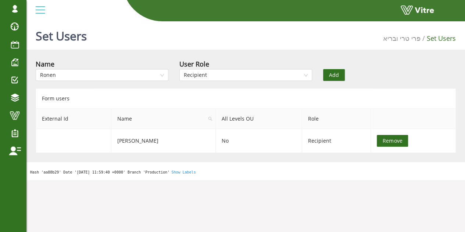
click at [337, 75] on span "Add" at bounding box center [334, 75] width 10 height 8
